Goal: Information Seeking & Learning: Find specific page/section

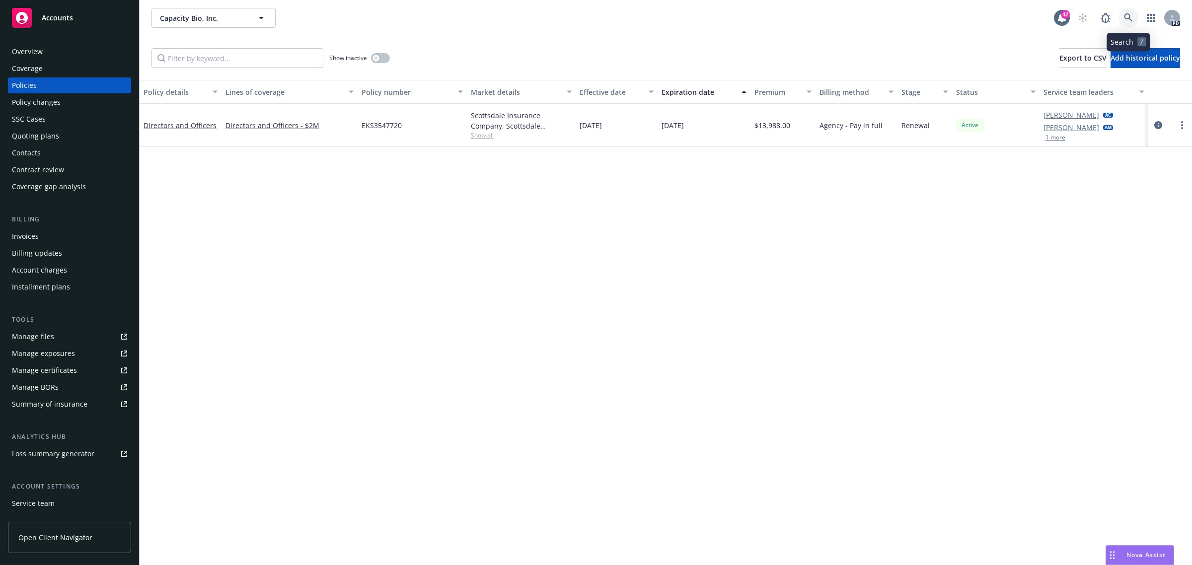
click at [1119, 15] on link at bounding box center [1129, 18] width 20 height 20
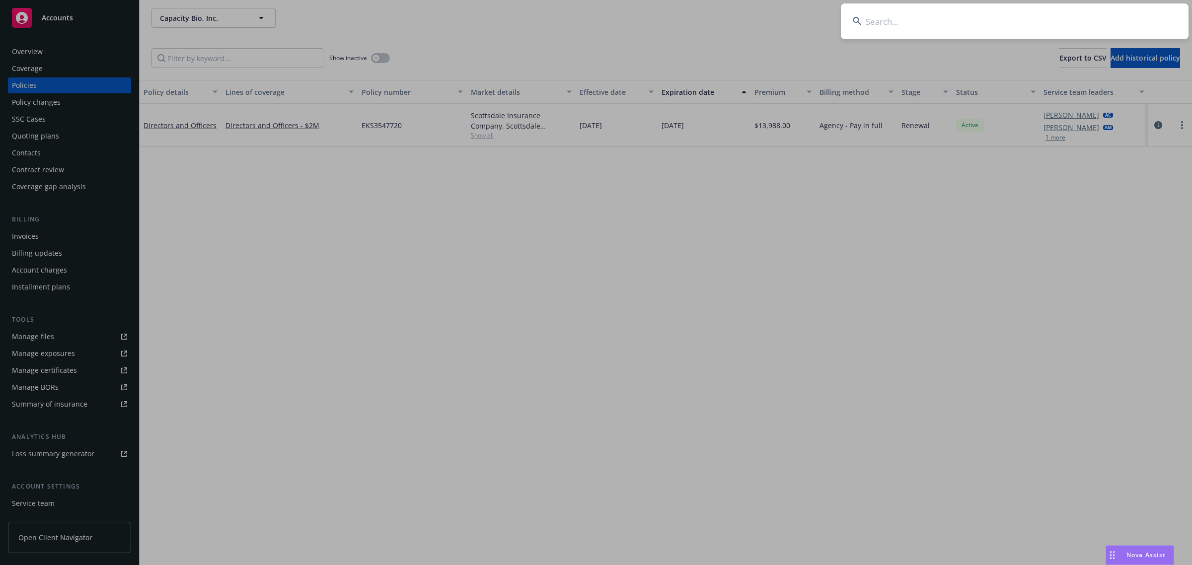
click at [911, 16] on input at bounding box center [1015, 21] width 348 height 36
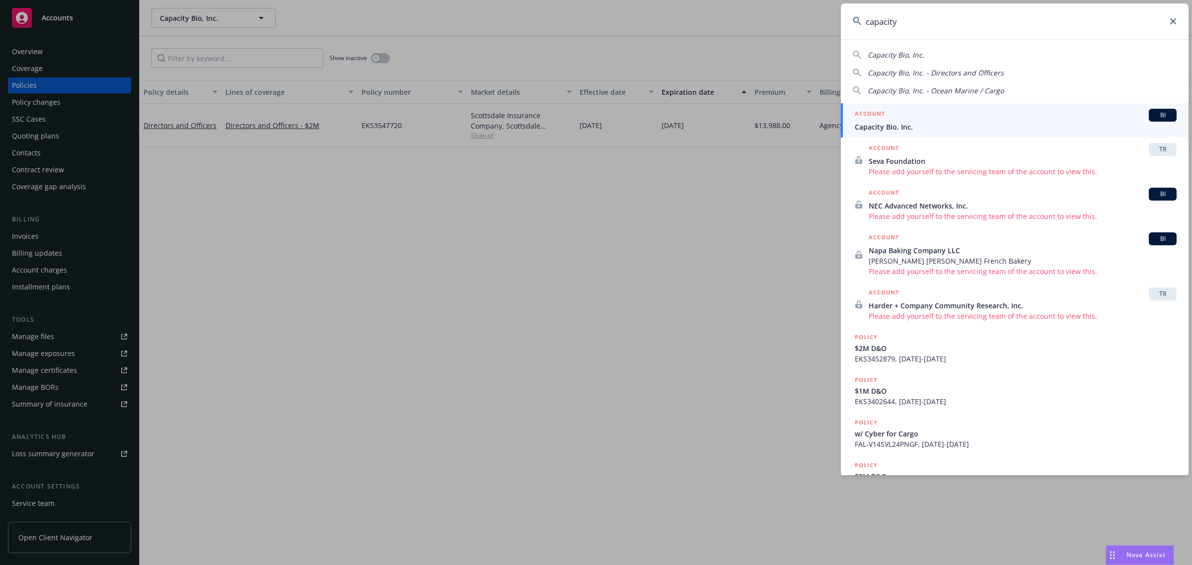
click at [925, 90] on span "Capacity Bio, Inc. - Ocean Marine / Cargo" at bounding box center [936, 90] width 136 height 9
type input "Capacity Bio, Inc. - Ocean Marine / Cargo"
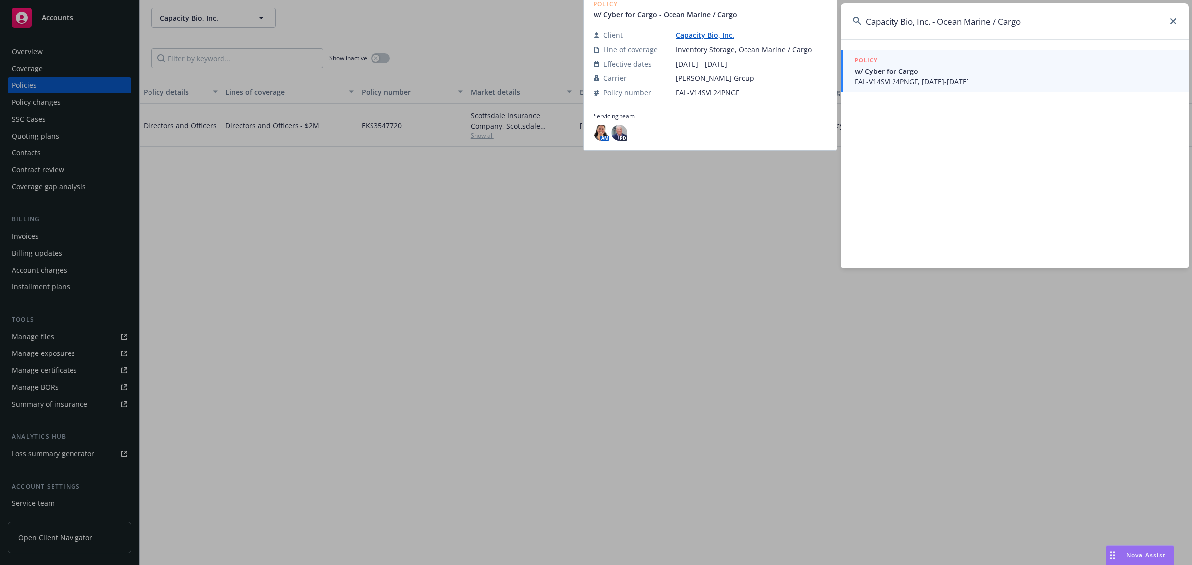
click at [912, 83] on span "FAL-V14SVL24PNGF, [DATE]-[DATE]" at bounding box center [1016, 82] width 322 height 10
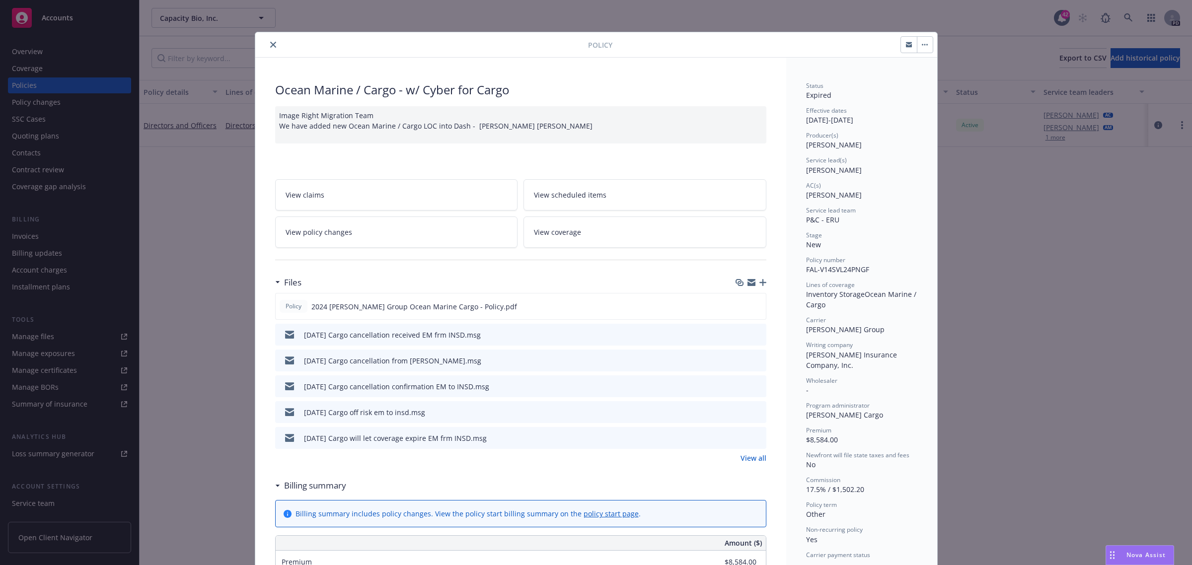
click at [223, 190] on div "Policy Ocean Marine / Cargo - w/ Cyber for Cargo Image Right Migration Team We …" at bounding box center [596, 282] width 1192 height 565
click at [264, 39] on div at bounding box center [423, 45] width 329 height 12
click at [270, 45] on icon "close" at bounding box center [273, 45] width 6 height 6
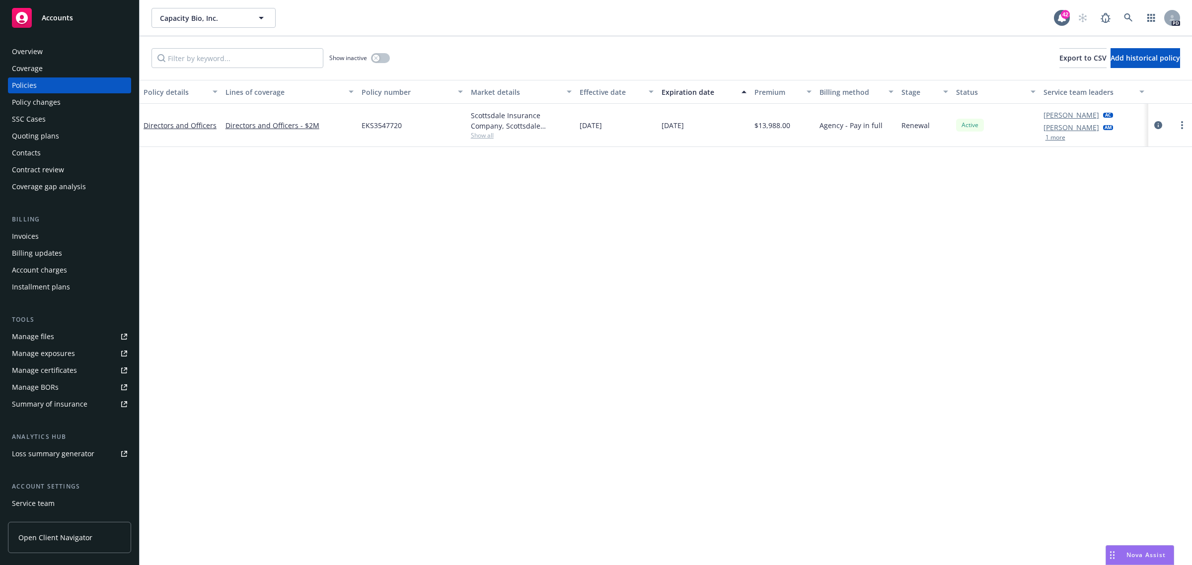
click at [1018, 219] on div "Policy details Lines of coverage Policy number Market details Effective date Ex…" at bounding box center [666, 323] width 1053 height 486
click at [1053, 141] on button "1 more" at bounding box center [1056, 138] width 20 height 6
